Goal: Task Accomplishment & Management: Manage account settings

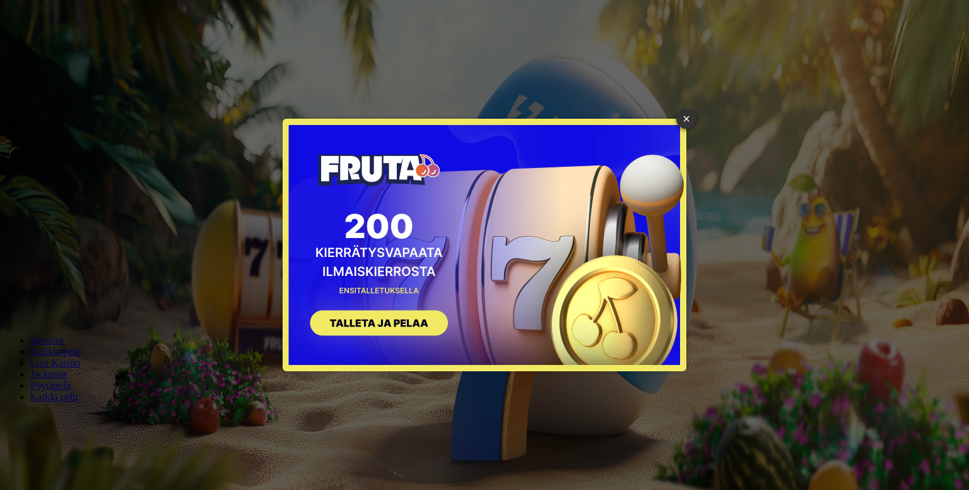
click at [675, 117] on div "× SIGN UP" at bounding box center [484, 244] width 950 height 471
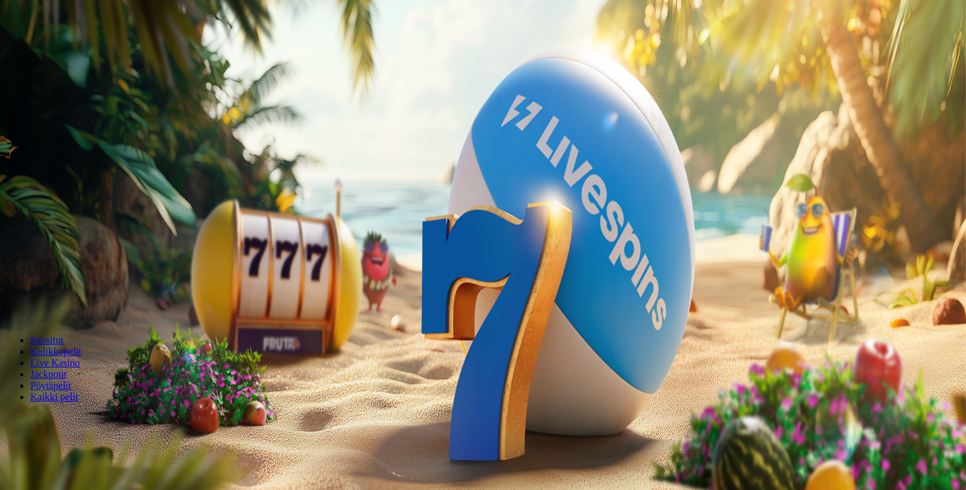
click at [81, 50] on span "Kirjaudu" at bounding box center [87, 45] width 31 height 9
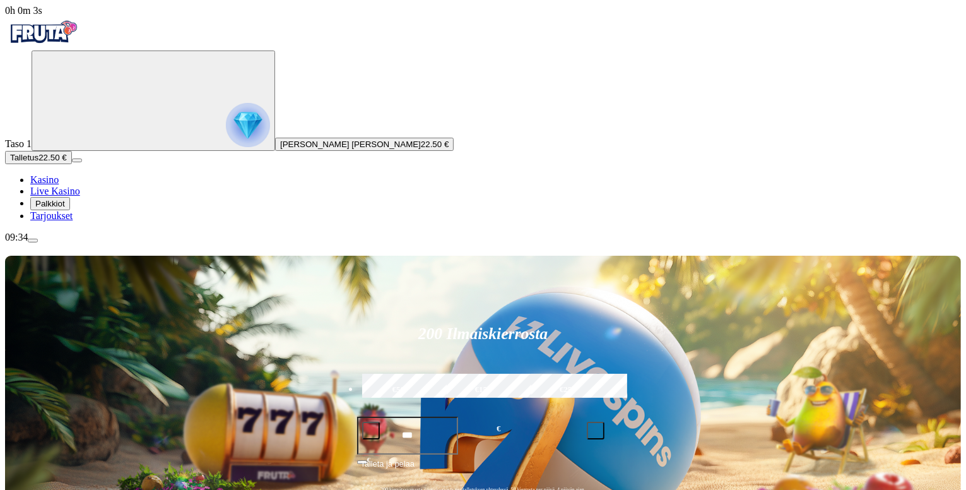
click at [65, 208] on span "Palkkiot" at bounding box center [50, 203] width 30 height 9
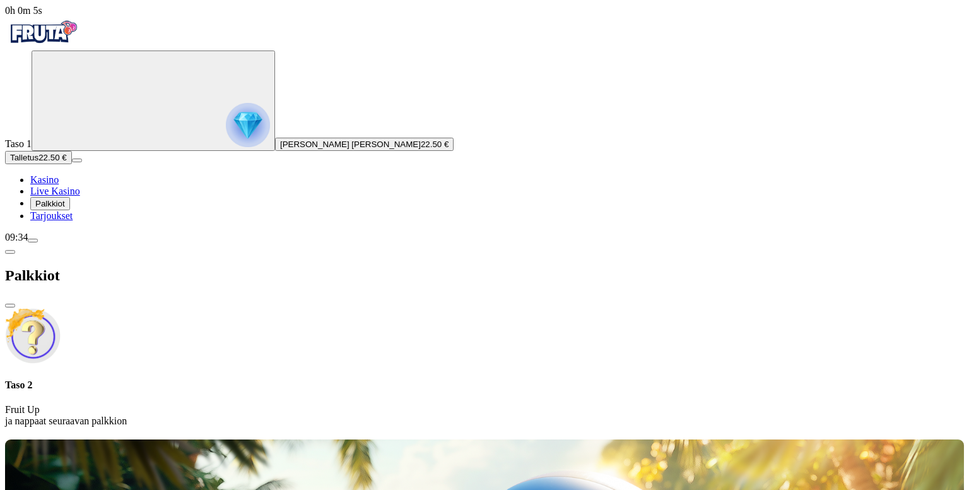
click at [73, 221] on span "Tarjoukset" at bounding box center [51, 215] width 42 height 11
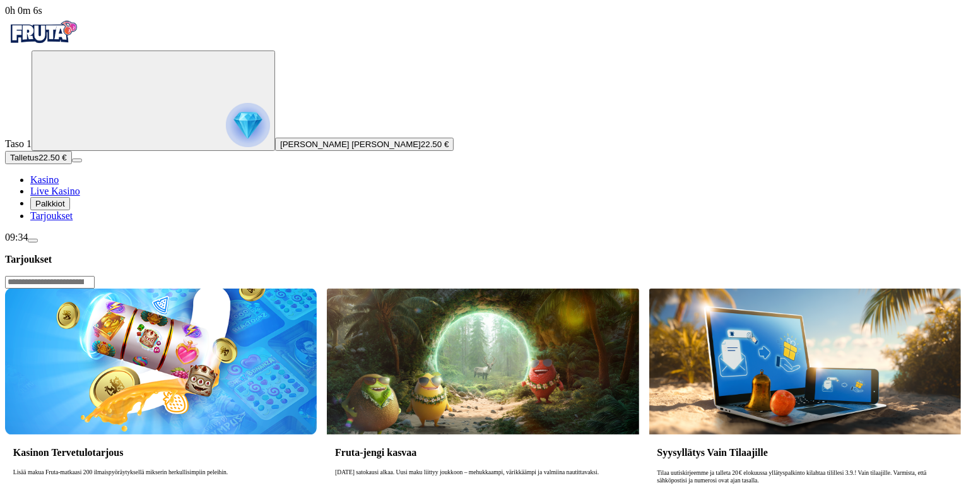
click at [73, 221] on link "Tarjoukset" at bounding box center [51, 215] width 42 height 11
click at [70, 210] on button "Palkkiot" at bounding box center [50, 203] width 40 height 13
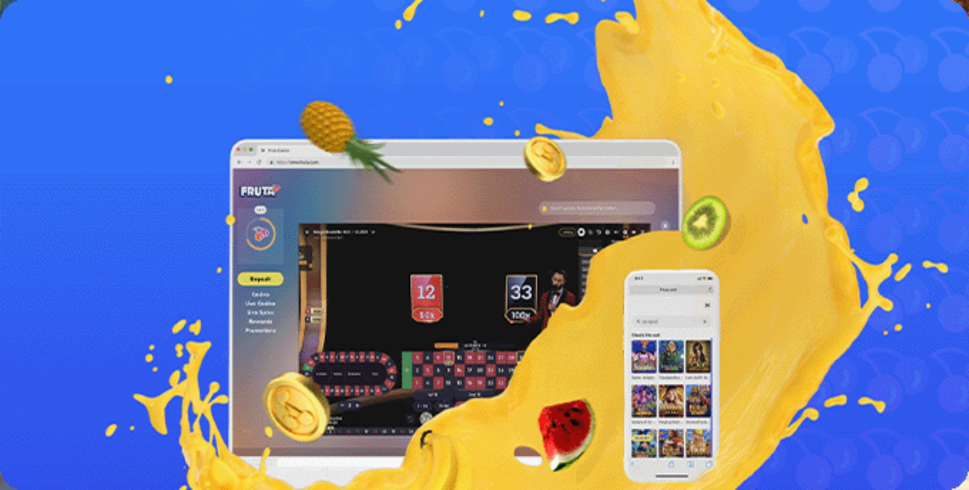
click at [154, 355] on div "Taso 2 Fruit Up ja nappaat seuraavan palkkion" at bounding box center [484, 367] width 959 height 119
click at [65, 208] on span "Palkkiot" at bounding box center [50, 203] width 30 height 9
click at [10, 252] on span "chevron-left icon" at bounding box center [10, 252] width 0 height 0
click at [71, 416] on span "Bonukset" at bounding box center [52, 420] width 35 height 9
click at [10, 252] on span "chevron-left icon" at bounding box center [10, 252] width 0 height 0
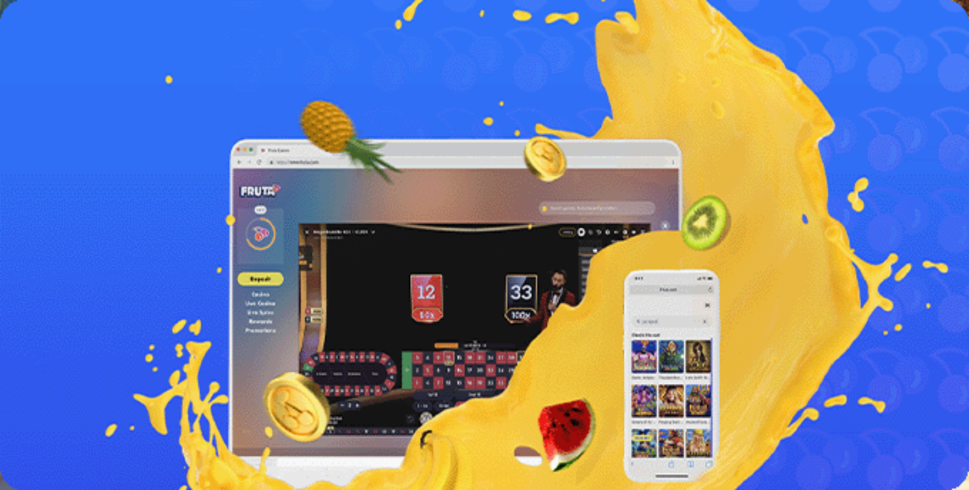
click at [65, 208] on span "Palkkiot" at bounding box center [50, 203] width 30 height 9
click at [70, 210] on button "Palkkiot" at bounding box center [50, 203] width 40 height 13
click at [73, 221] on span "Tarjoukset" at bounding box center [51, 215] width 42 height 11
click at [56, 208] on span "Palkkiot" at bounding box center [50, 203] width 30 height 9
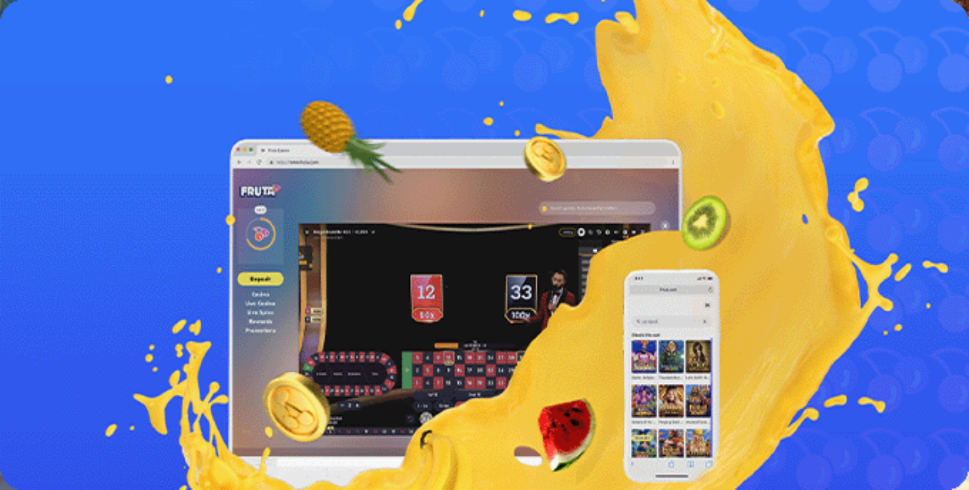
click at [73, 221] on span "Tarjoukset" at bounding box center [51, 215] width 42 height 11
click at [65, 208] on span "Palkkiot" at bounding box center [50, 203] width 30 height 9
click at [59, 185] on span "Kasino" at bounding box center [44, 179] width 28 height 11
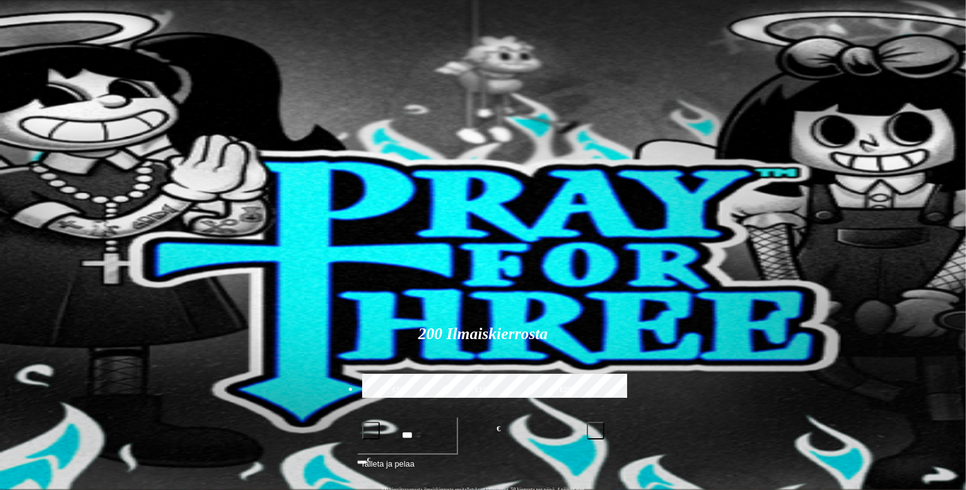
type input "*"
click at [65, 208] on span "Palkkiot" at bounding box center [50, 203] width 30 height 9
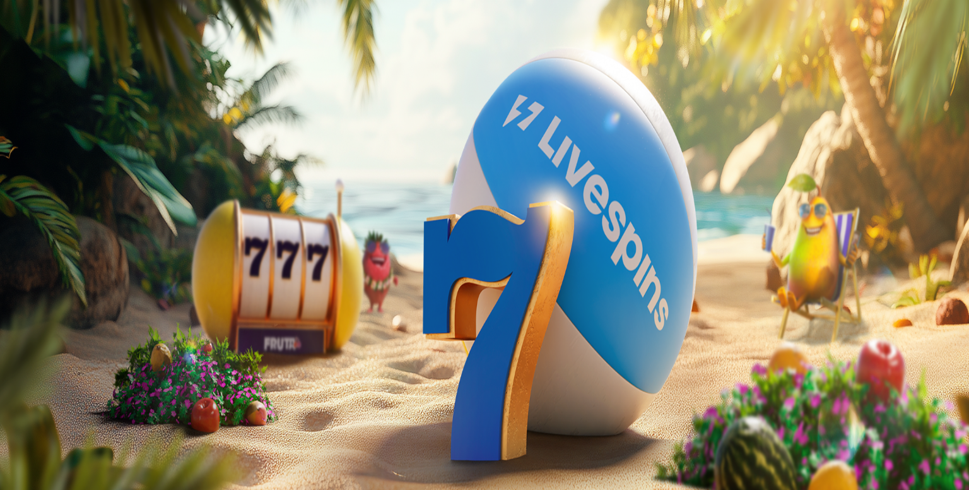
click at [10, 252] on span "chevron-left icon" at bounding box center [10, 252] width 0 height 0
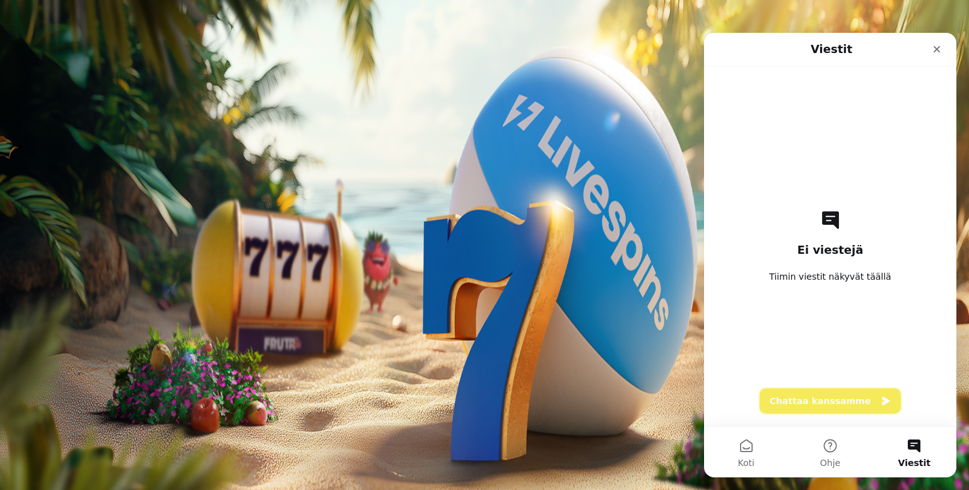
click at [809, 399] on button "Chattaa kanssamme" at bounding box center [830, 400] width 141 height 25
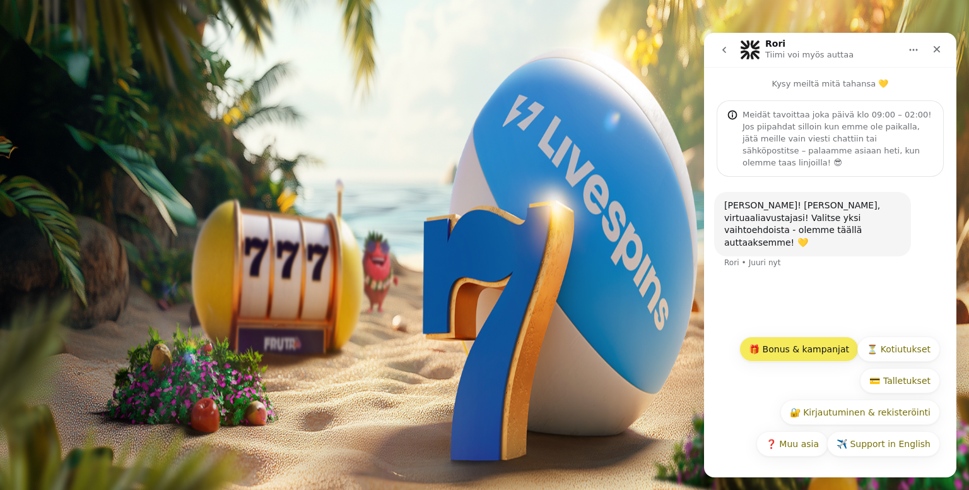
click at [804, 349] on button "🎁 Bonus & kampanjat" at bounding box center [798, 348] width 119 height 25
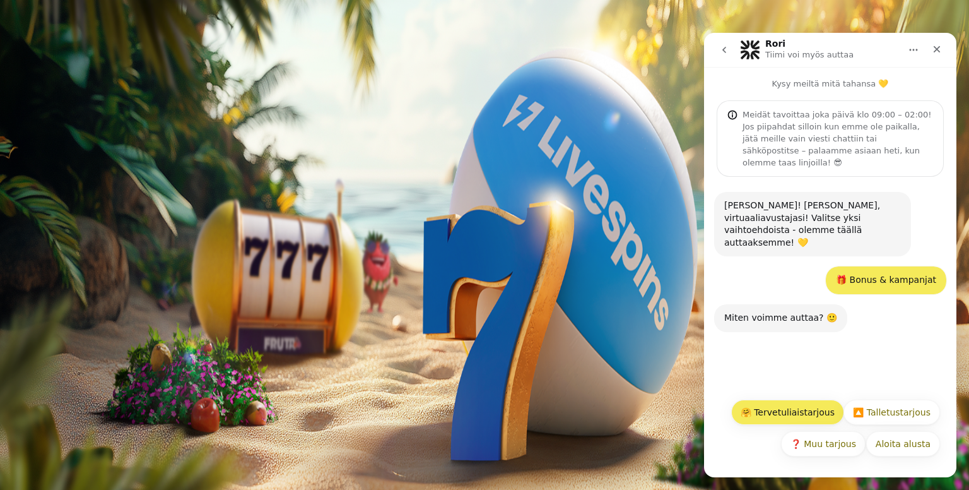
click at [813, 413] on button "🤗 Tervetuliaistarjous" at bounding box center [787, 411] width 113 height 25
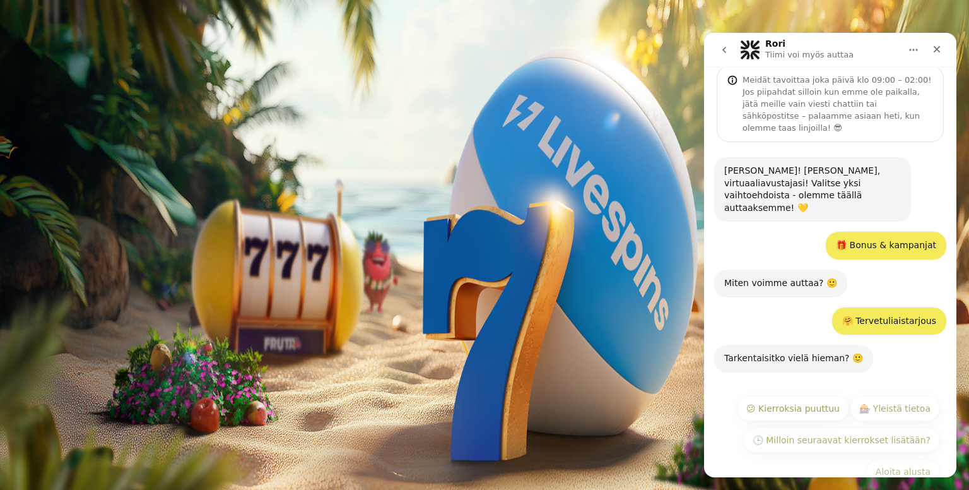
scroll to position [37, 0]
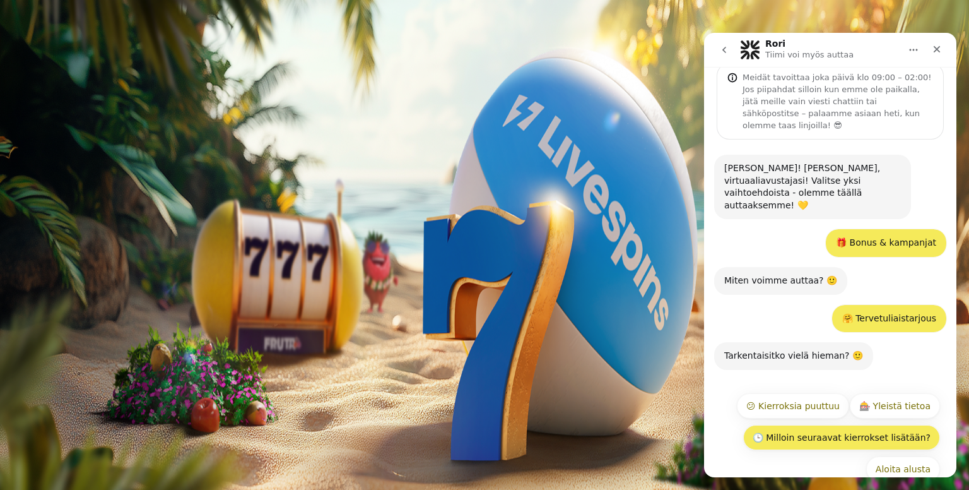
click at [799, 425] on button "🕒 Milloin seuraavat kierrokset lisätään?" at bounding box center [841, 437] width 197 height 25
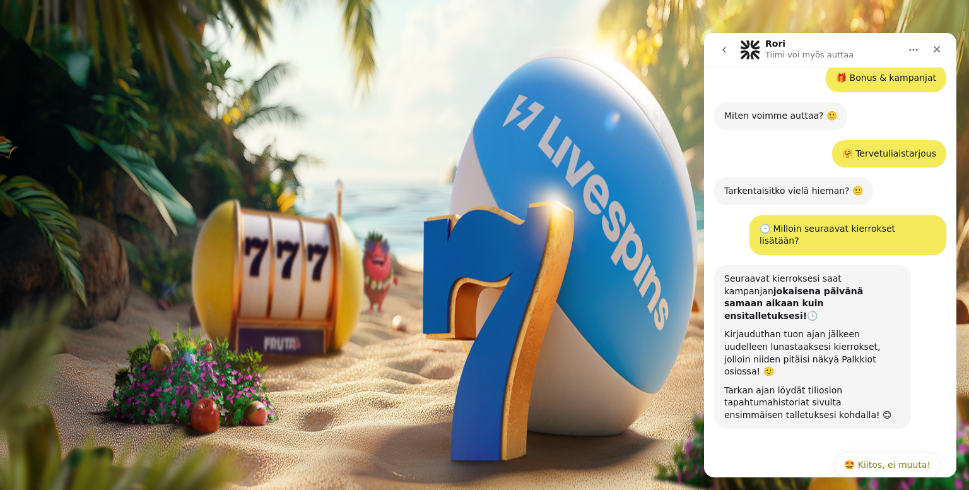
scroll to position [224, 0]
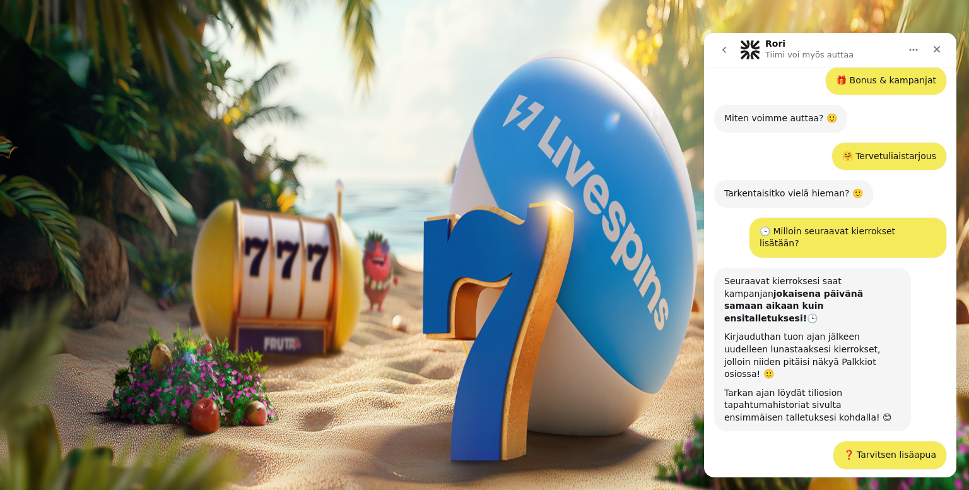
scroll to position [196, 0]
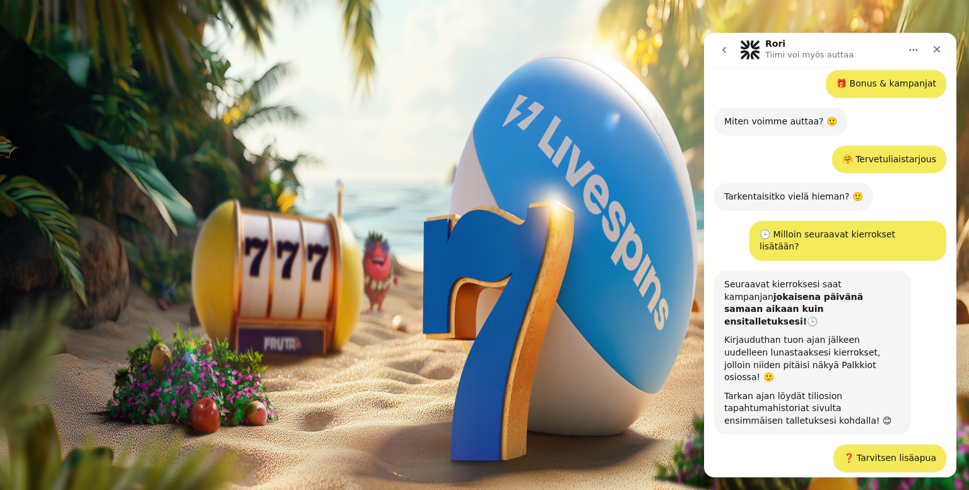
click at [850, 381] on div "Seuraavat kierroksesi saat kampanjan jokaisena päivänä samaan aikaan kuin ensit…" at bounding box center [830, 358] width 232 height 174
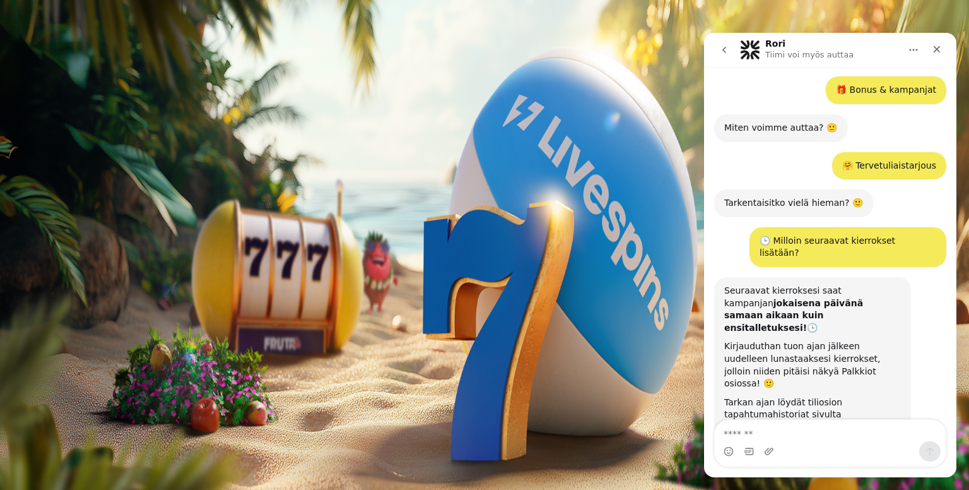
scroll to position [250, 0]
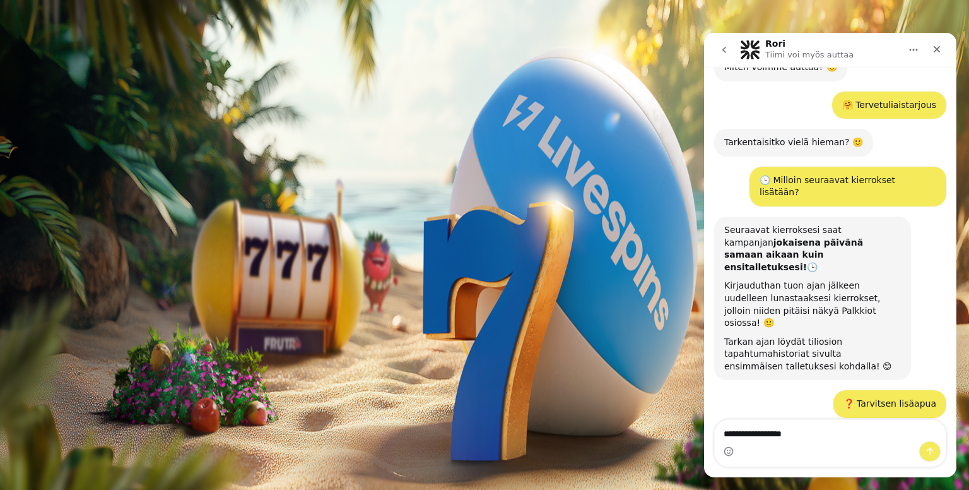
type textarea "**********"
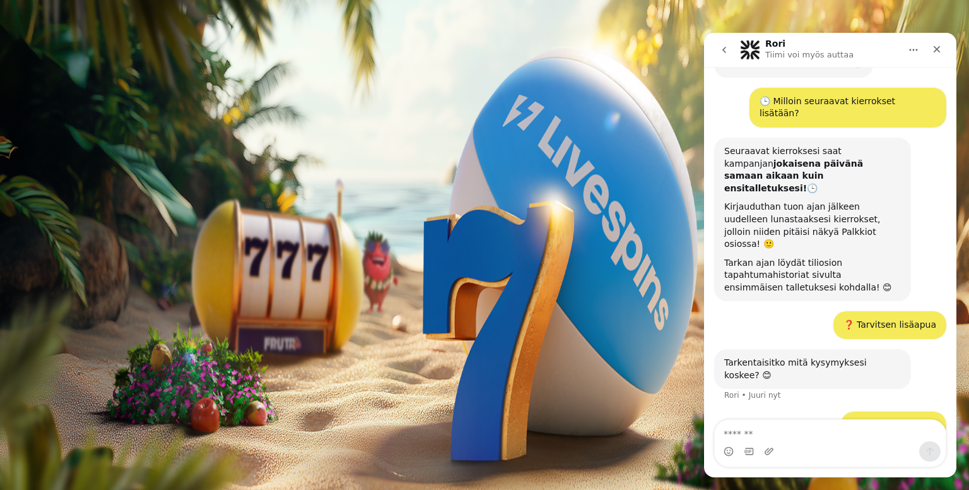
click at [61, 208] on span "Palkkiot" at bounding box center [50, 203] width 30 height 9
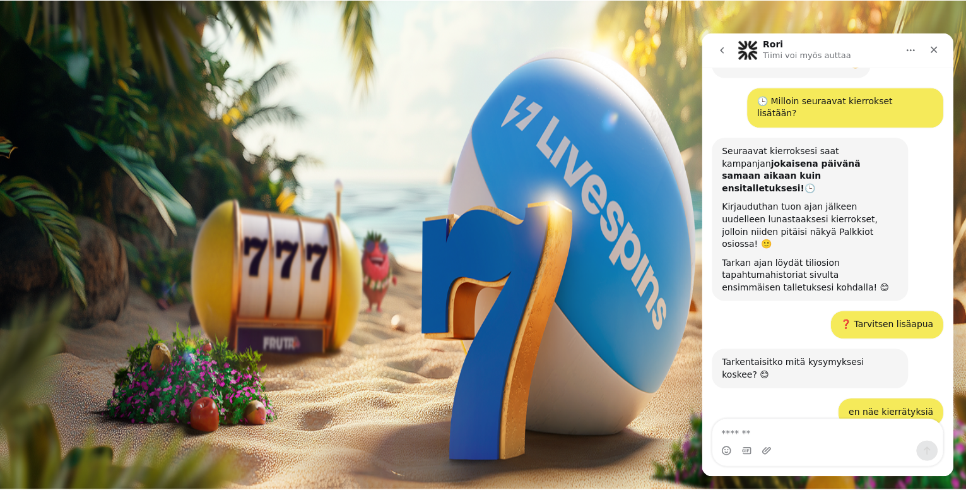
scroll to position [338, 0]
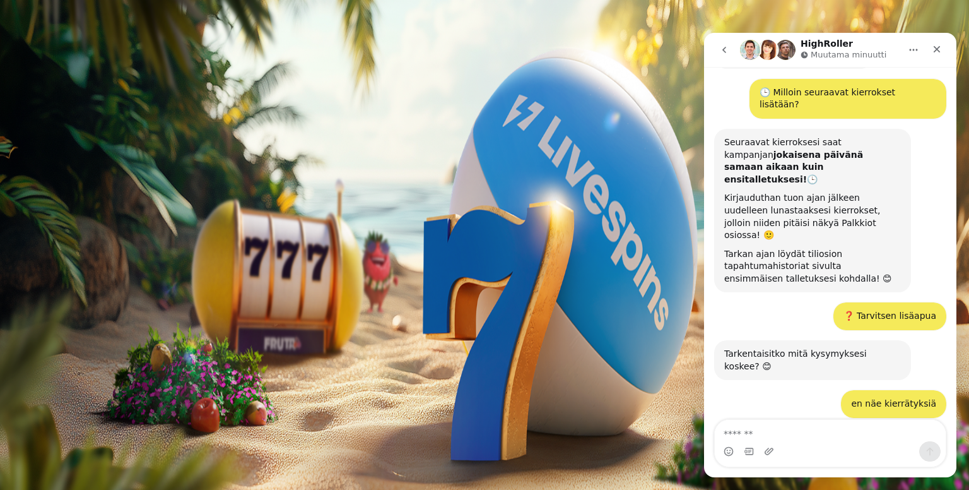
click at [69, 196] on span "Live Kasino" at bounding box center [55, 190] width 50 height 11
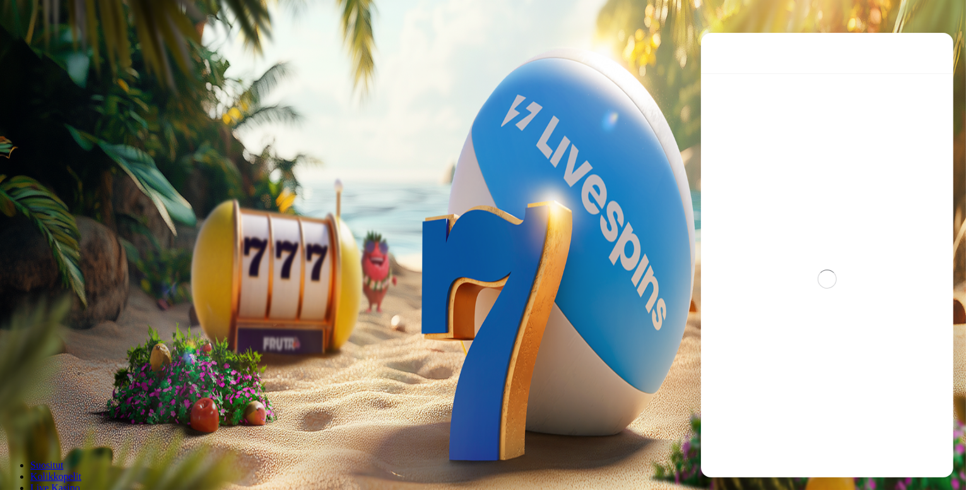
scroll to position [0, 0]
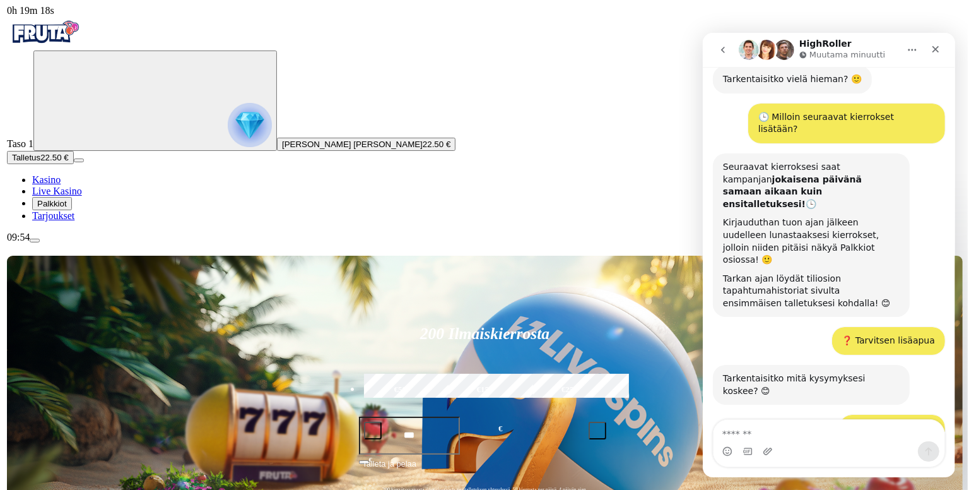
scroll to position [338, 0]
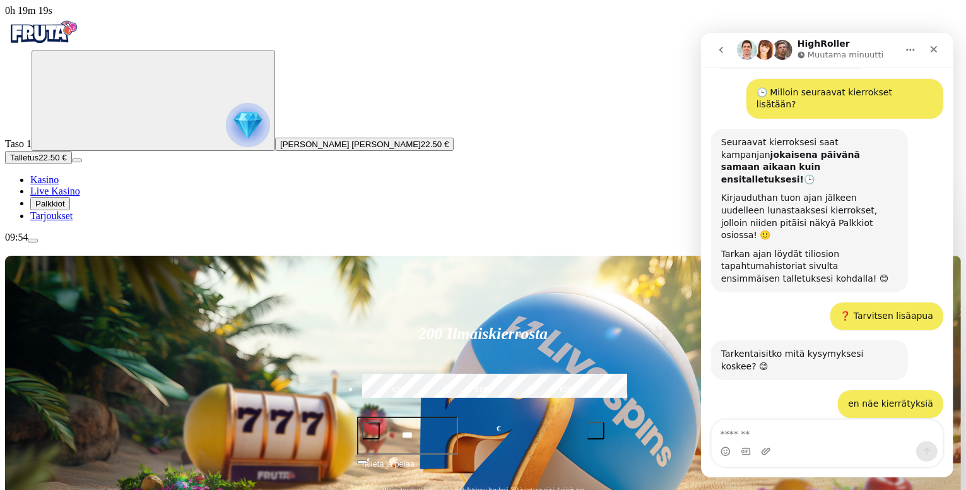
click at [65, 208] on span "Palkkiot" at bounding box center [50, 203] width 30 height 9
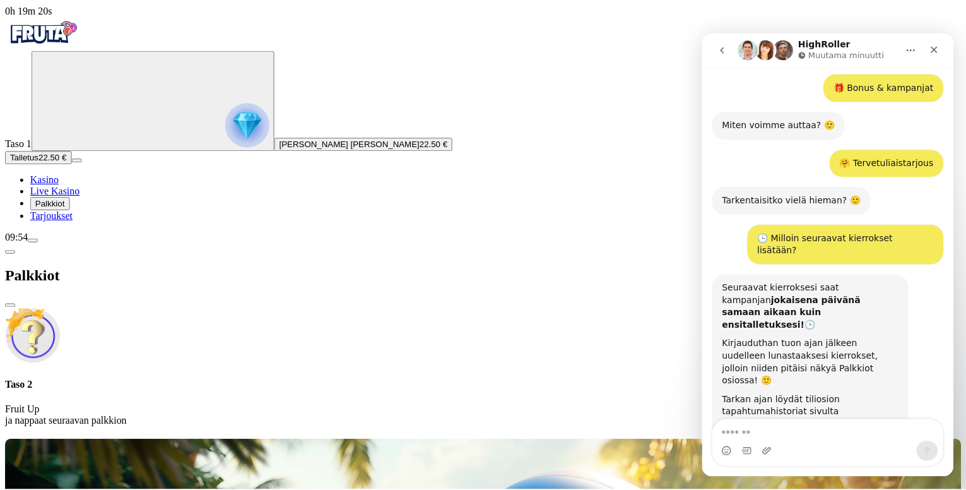
scroll to position [338, 0]
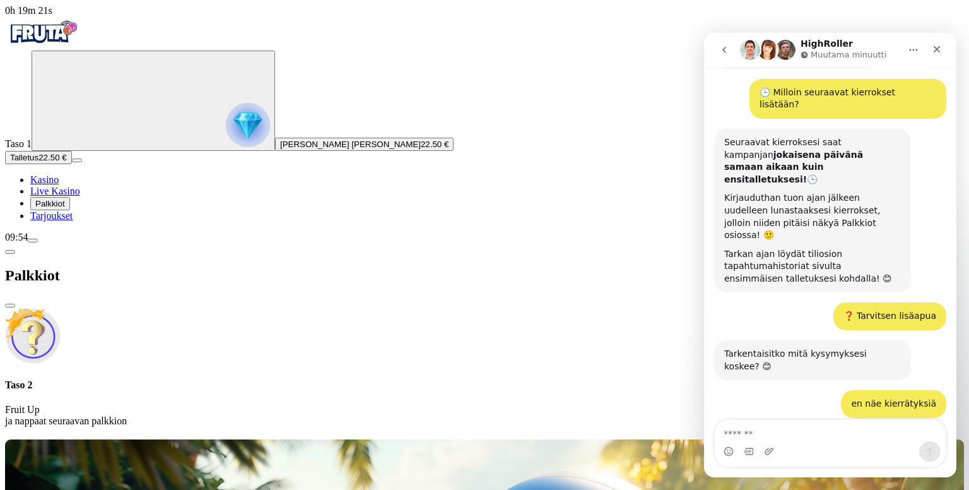
click at [67, 221] on span "Tarjoukset" at bounding box center [51, 215] width 42 height 11
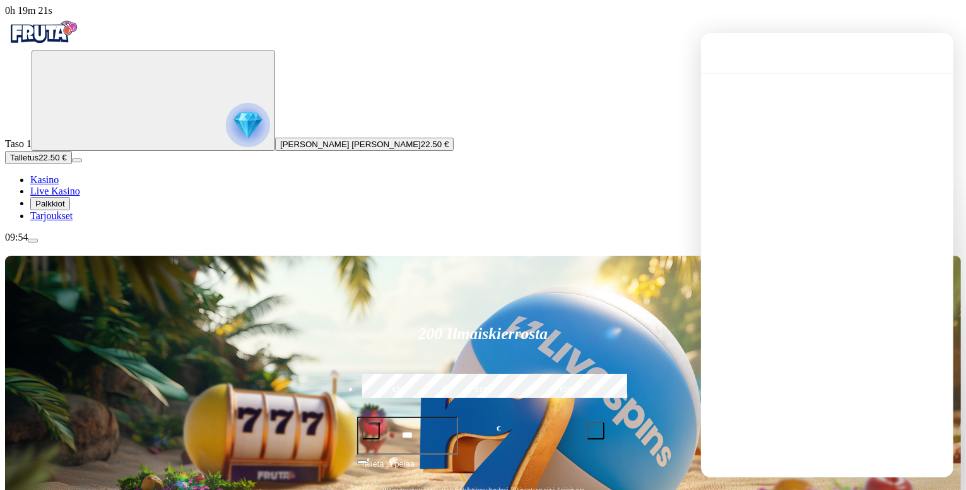
scroll to position [0, 0]
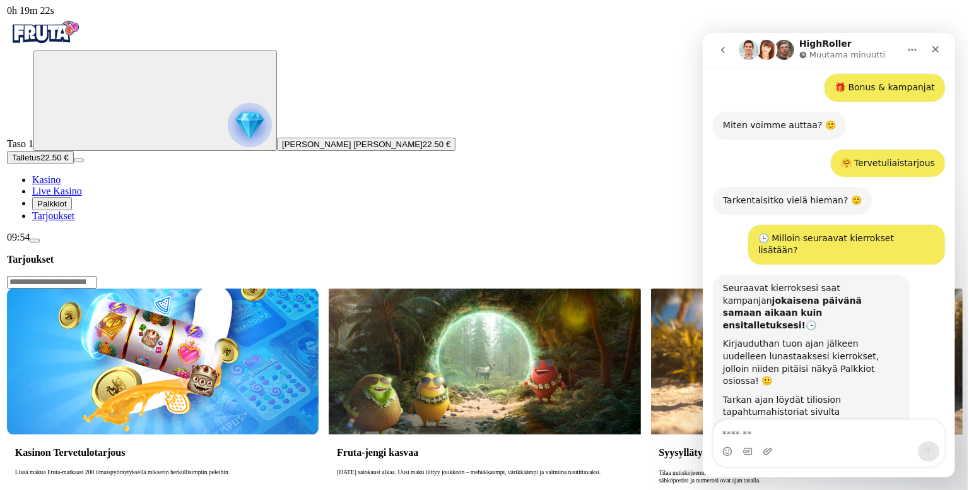
scroll to position [338, 0]
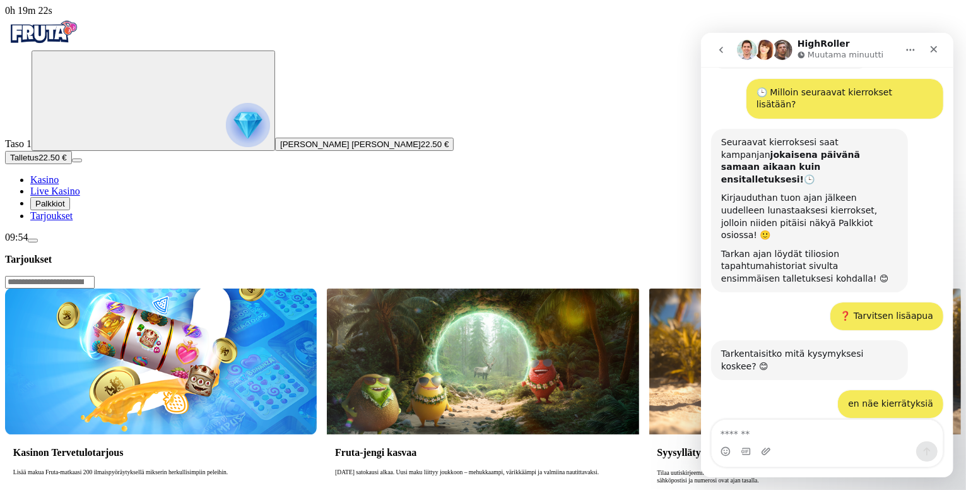
click at [65, 208] on span "Palkkiot" at bounding box center [50, 203] width 30 height 9
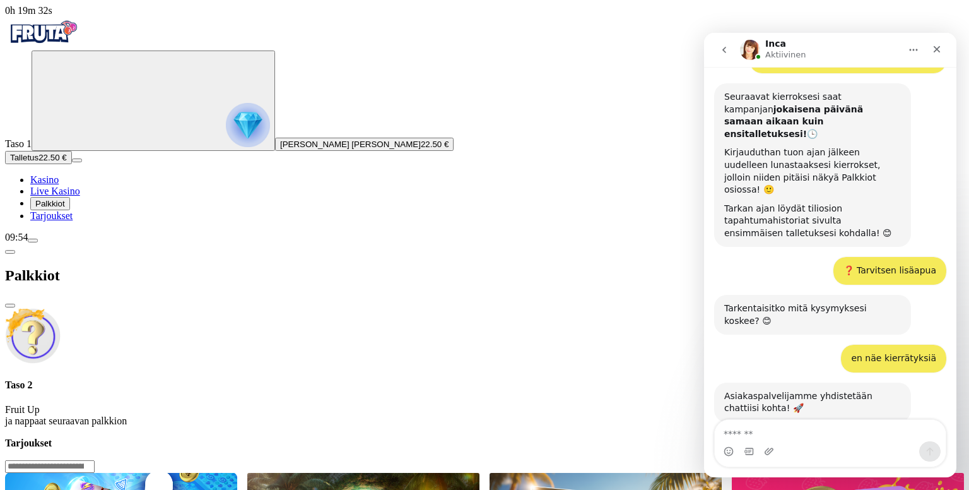
scroll to position [405, 0]
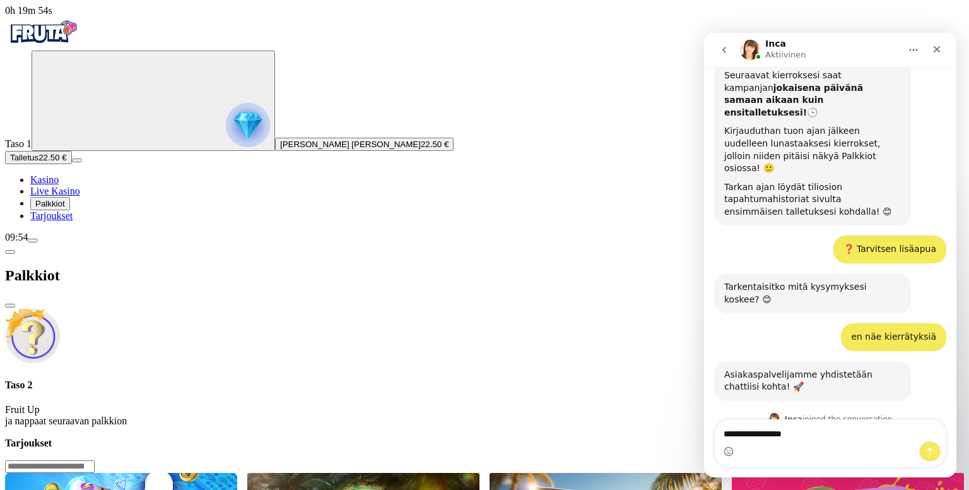
type textarea "**********"
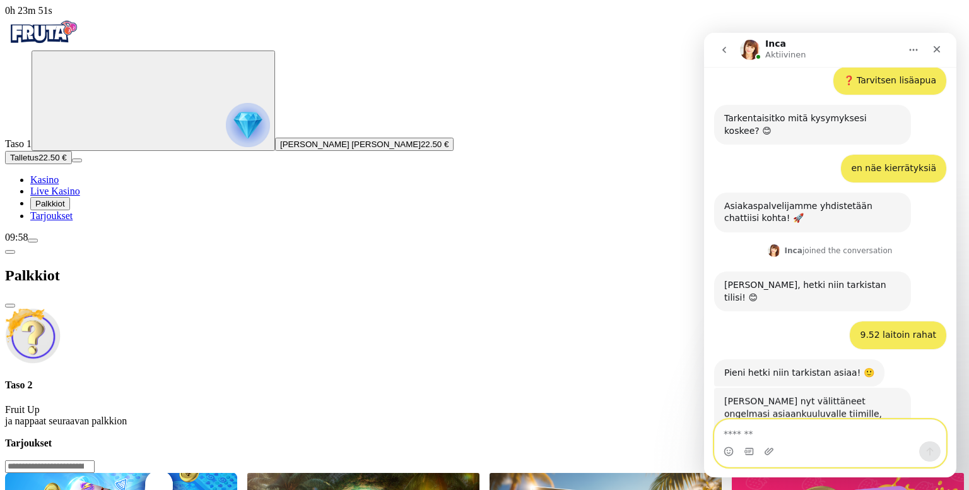
scroll to position [577, 0]
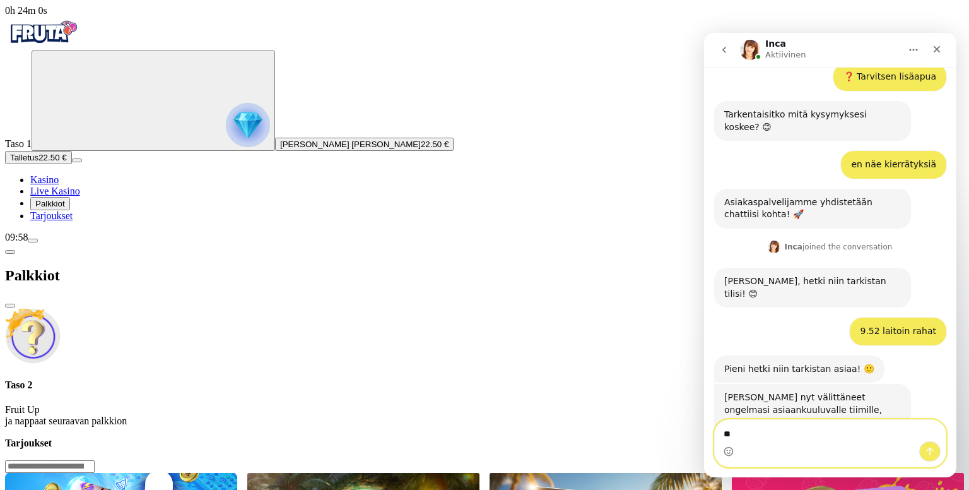
type textarea "***"
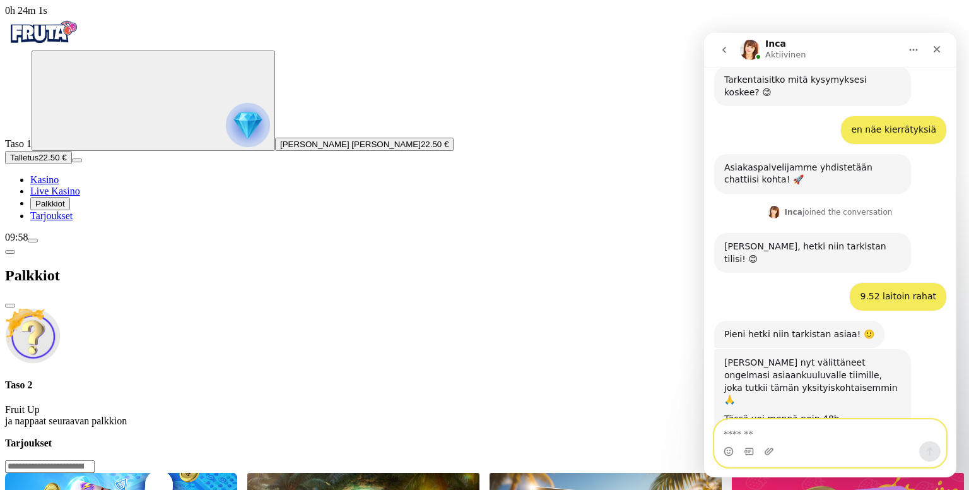
scroll to position [615, 0]
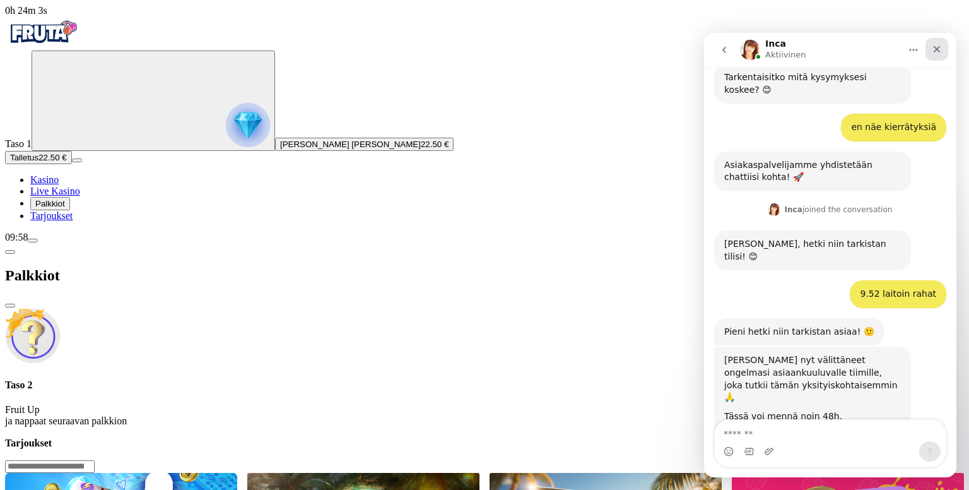
click at [936, 48] on icon "Sulje" at bounding box center [937, 49] width 7 height 7
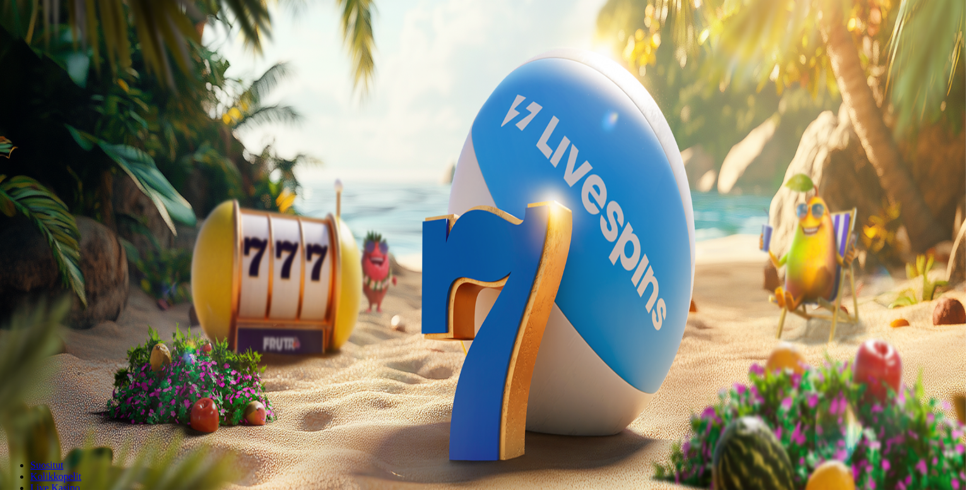
click at [65, 208] on span "Palkkiot" at bounding box center [50, 203] width 30 height 9
click at [33, 240] on span "menu icon" at bounding box center [33, 240] width 0 height 0
click at [40, 393] on span "Kotiutus" at bounding box center [25, 397] width 30 height 9
click at [10, 252] on span "chevron-left icon" at bounding box center [10, 252] width 0 height 0
click at [10, 276] on span "close icon" at bounding box center [10, 276] width 0 height 0
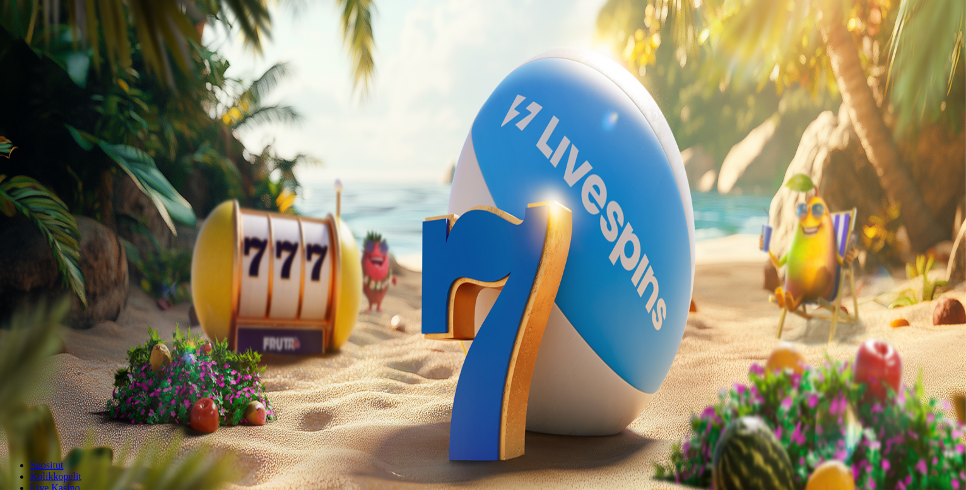
click at [60, 208] on span "Palkkiot" at bounding box center [50, 203] width 30 height 9
click at [124, 243] on div "10:17" at bounding box center [484, 237] width 959 height 11
click at [33, 240] on span "menu icon" at bounding box center [33, 240] width 0 height 0
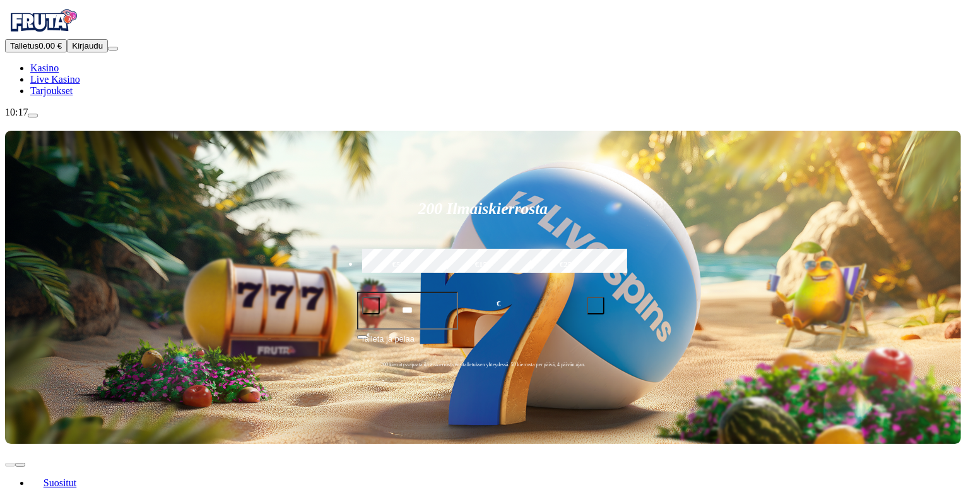
click at [78, 50] on span "Kirjaudu" at bounding box center [87, 45] width 31 height 9
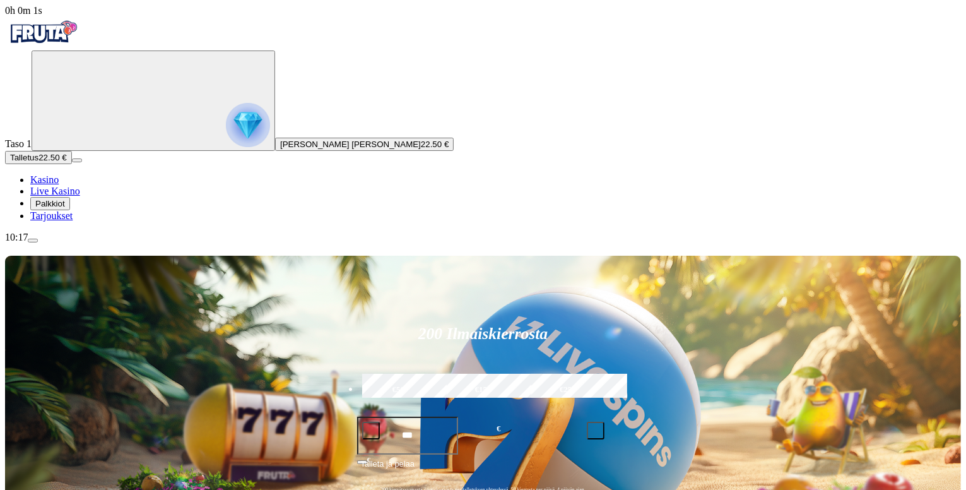
click at [53, 208] on span "Palkkiot" at bounding box center [50, 203] width 30 height 9
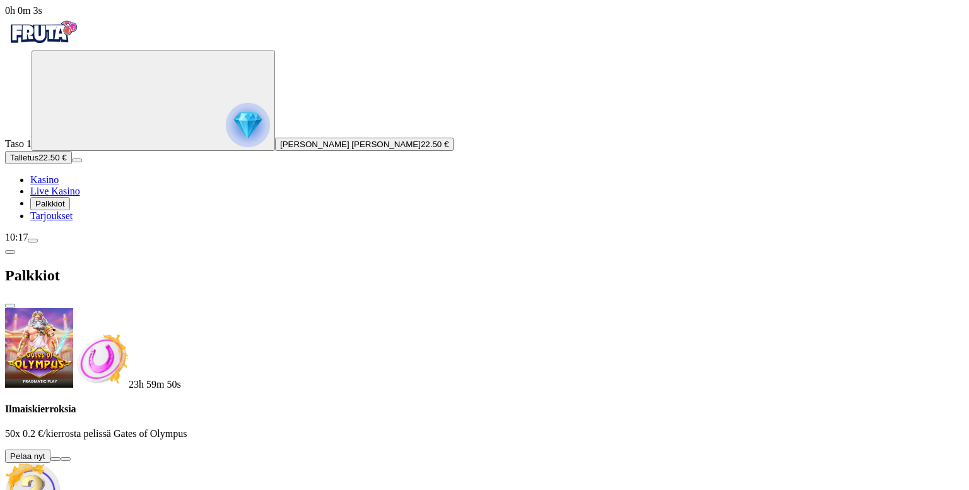
click at [61, 457] on button at bounding box center [55, 459] width 10 height 4
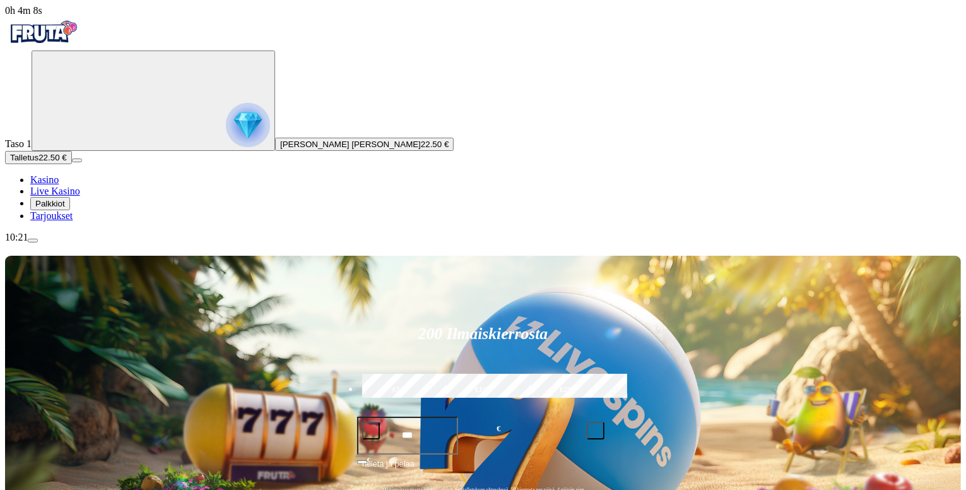
click at [65, 208] on span "Palkkiot" at bounding box center [50, 203] width 30 height 9
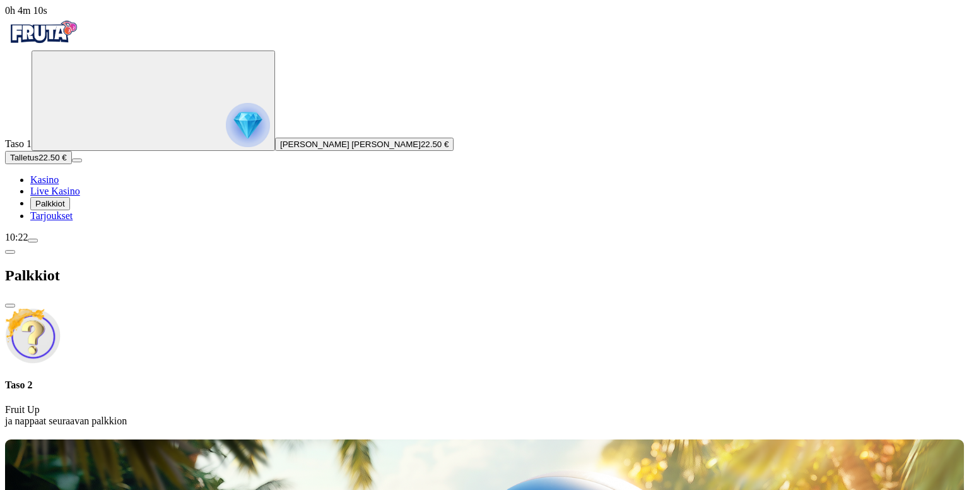
click at [280, 149] on span "[PERSON_NAME] [PERSON_NAME]" at bounding box center [350, 143] width 141 height 9
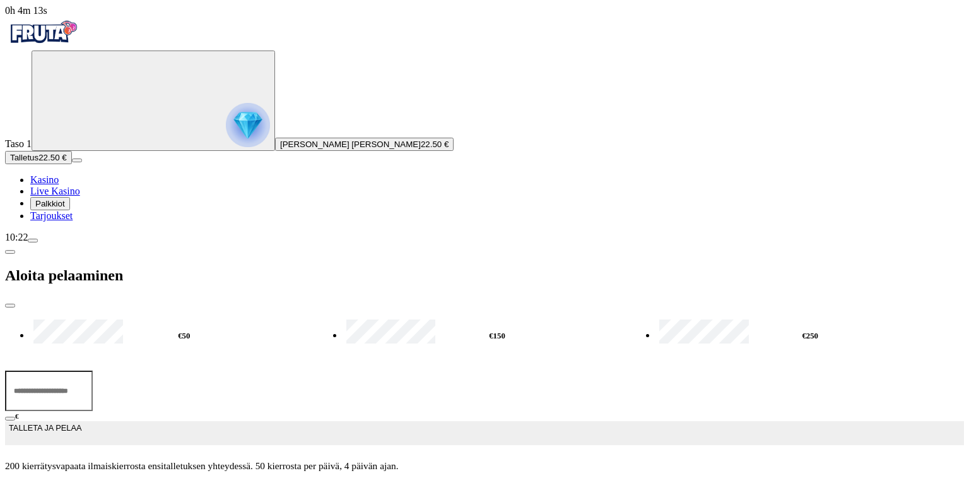
click at [73, 221] on span "Tarjoukset" at bounding box center [51, 215] width 42 height 11
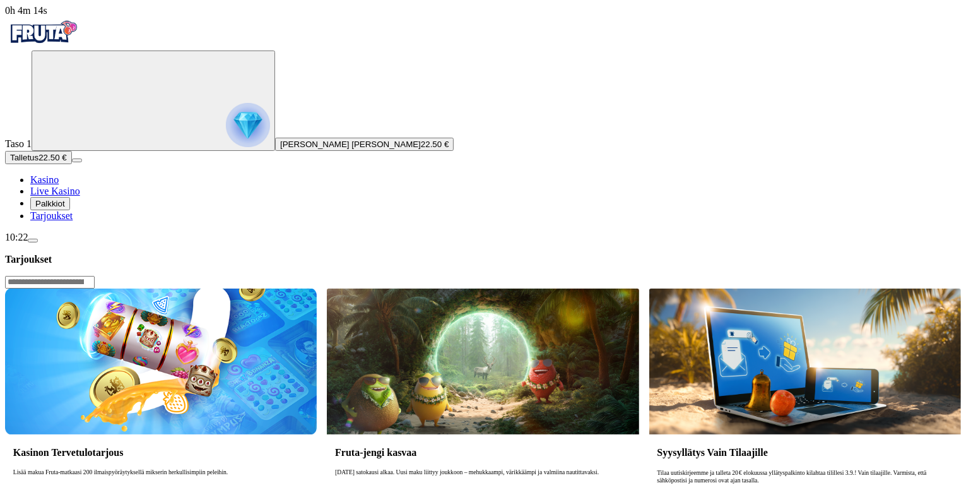
click at [59, 185] on span "Kasino" at bounding box center [44, 179] width 28 height 11
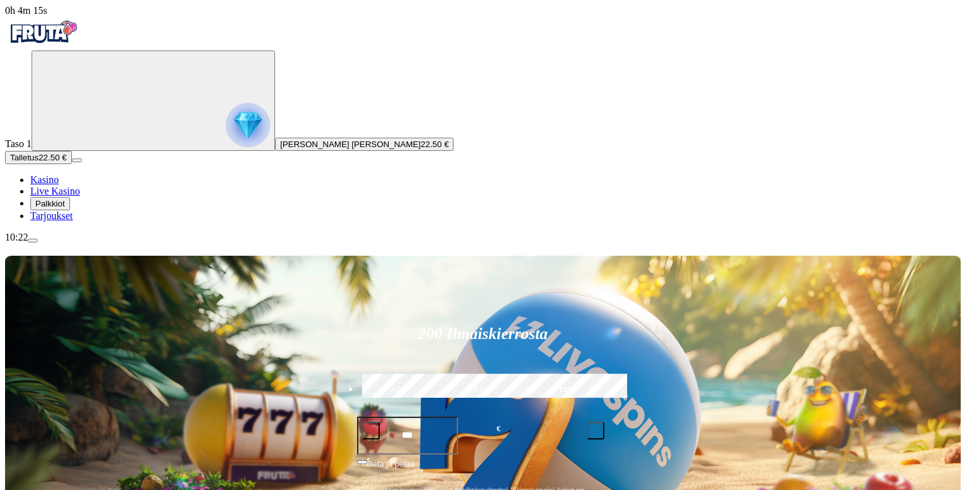
click at [33, 240] on span "menu icon" at bounding box center [33, 240] width 0 height 0
